Goal: Use online tool/utility: Utilize a website feature to perform a specific function

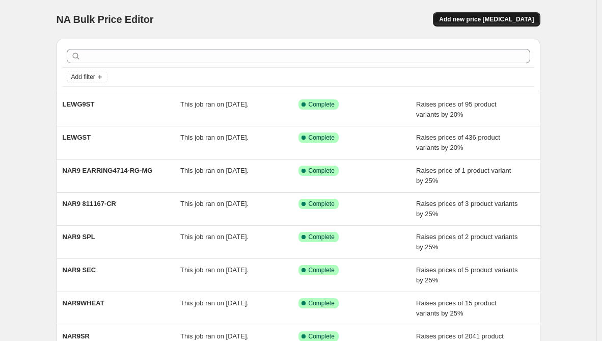
click at [511, 19] on span "Add new price [MEDICAL_DATA]" at bounding box center [486, 19] width 95 height 8
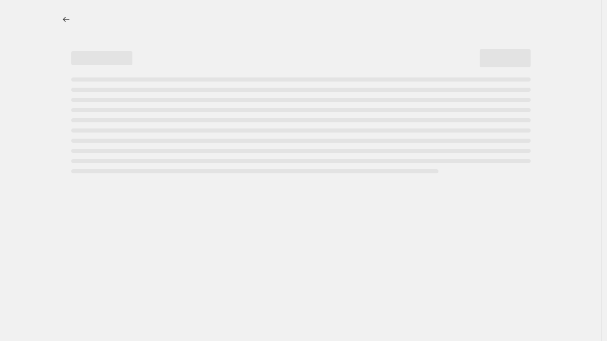
select select "percentage"
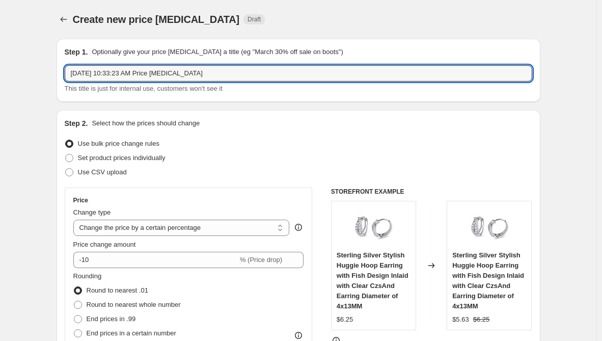
drag, startPoint x: 231, startPoint y: 68, endPoint x: -5, endPoint y: 81, distance: 235.6
click at [0, 81] on html "Home Settings Plans Skip to content Create new price [MEDICAL_DATA]. This page …" at bounding box center [301, 170] width 602 height 341
paste input "lewg9nk"
type input "lewg9nk"
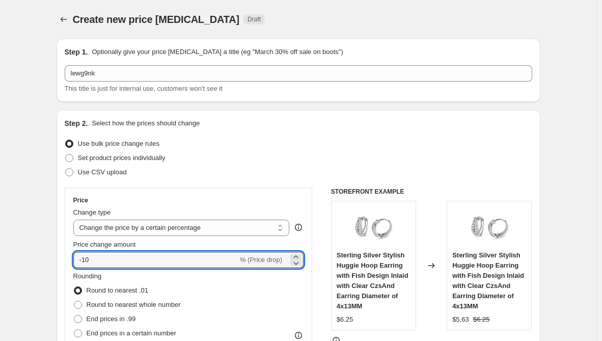
drag, startPoint x: 96, startPoint y: 261, endPoint x: 74, endPoint y: 259, distance: 22.5
click at [74, 259] on div "Price Change type Change the price to a certain amount Change the price by a ce…" at bounding box center [189, 279] width 248 height 184
type input "10"
click at [312, 174] on div "Use CSV upload" at bounding box center [299, 172] width 468 height 14
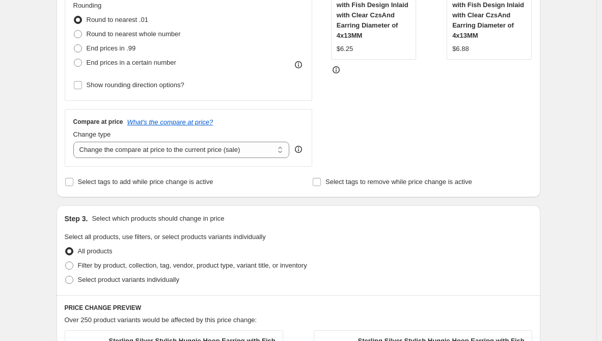
scroll to position [306, 0]
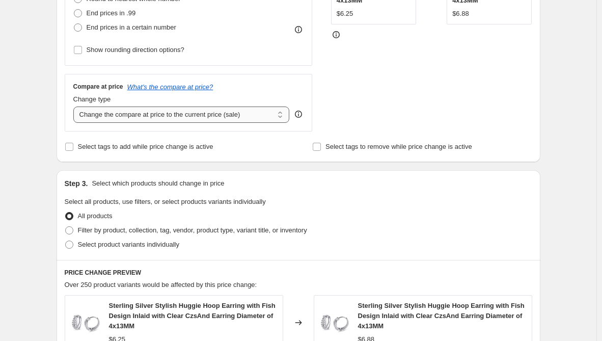
click at [247, 117] on select "Change the compare at price to the current price (sale) Change the compare at p…" at bounding box center [181, 114] width 216 height 16
select select "remove"
click at [75, 106] on select "Change the compare at price to the current price (sale) Change the compare at p…" at bounding box center [181, 114] width 216 height 16
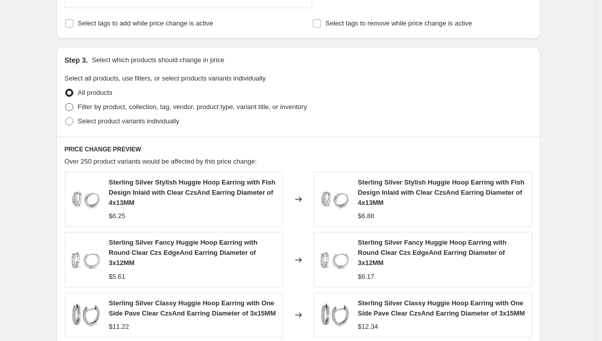
scroll to position [458, 0]
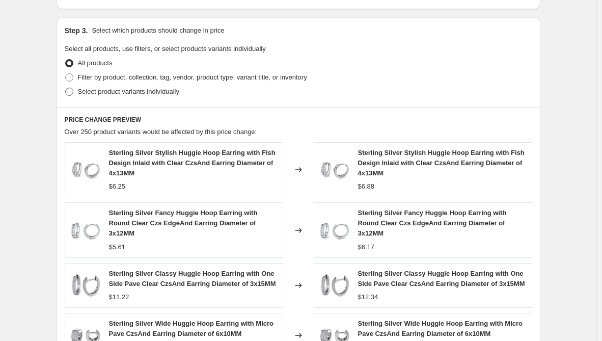
click at [80, 94] on span "Select product variants individually" at bounding box center [128, 92] width 101 height 8
click at [66, 88] on input "Select product variants individually" at bounding box center [65, 88] width 1 height 1
radio input "true"
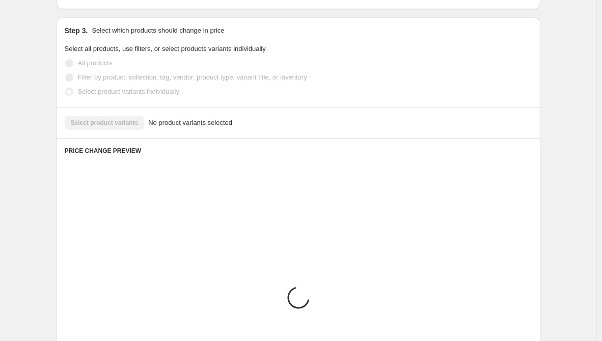
scroll to position [452, 0]
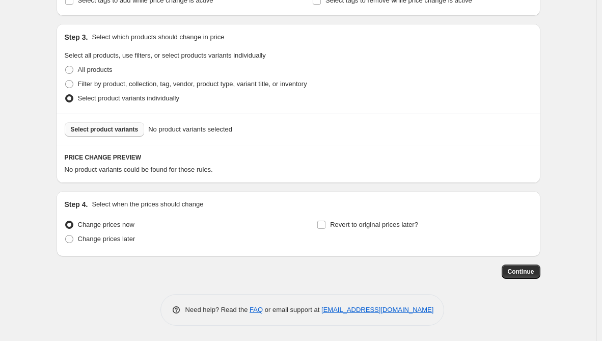
click at [123, 132] on span "Select product variants" at bounding box center [105, 129] width 68 height 8
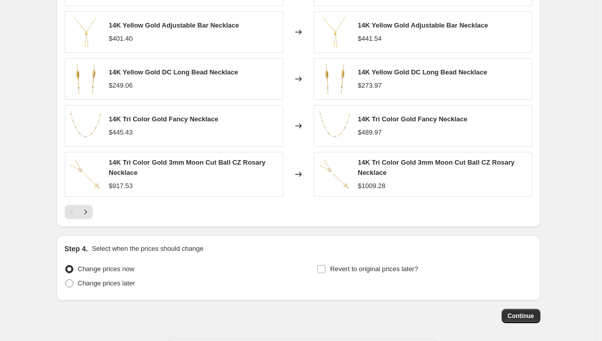
scroll to position [712, 0]
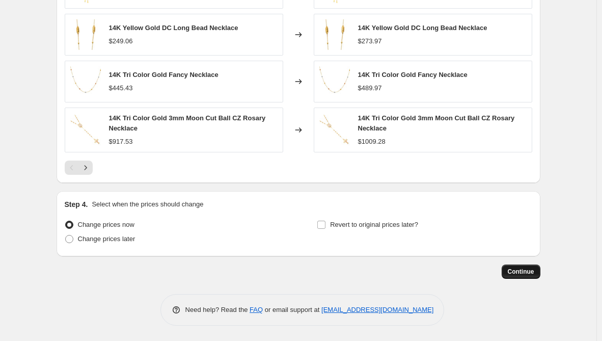
click at [522, 273] on span "Continue" at bounding box center [521, 271] width 26 height 8
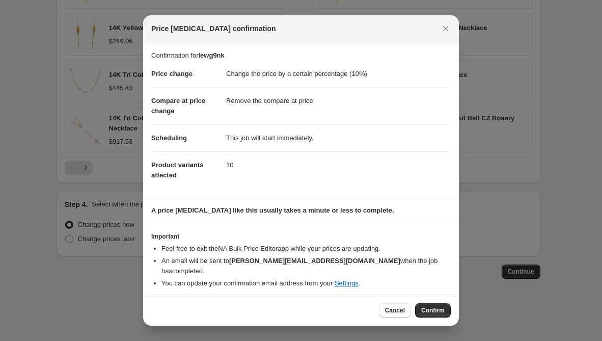
click at [435, 303] on button "Confirm" at bounding box center [433, 310] width 36 height 14
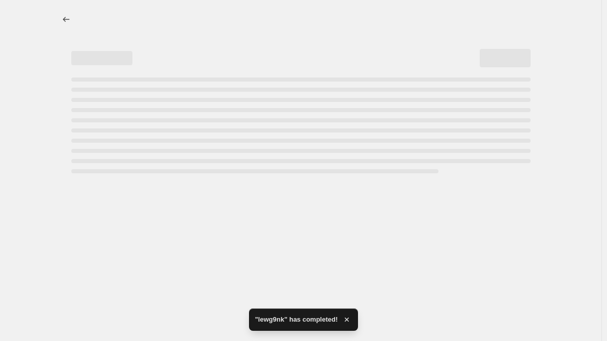
select select "percentage"
select select "remove"
